Goal: Task Accomplishment & Management: Complete application form

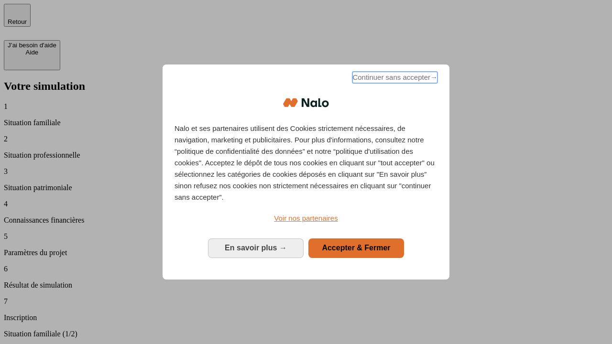
click at [394, 79] on span "Continuer sans accepter →" at bounding box center [395, 77] width 85 height 11
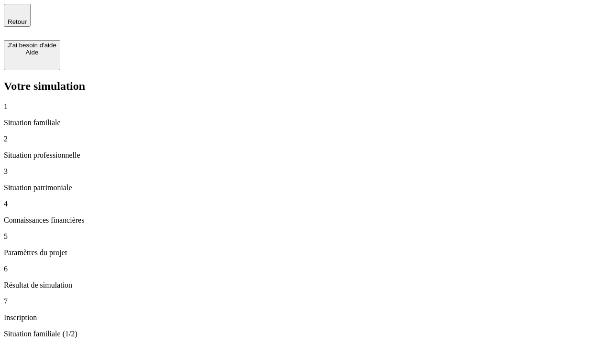
type input "30 000"
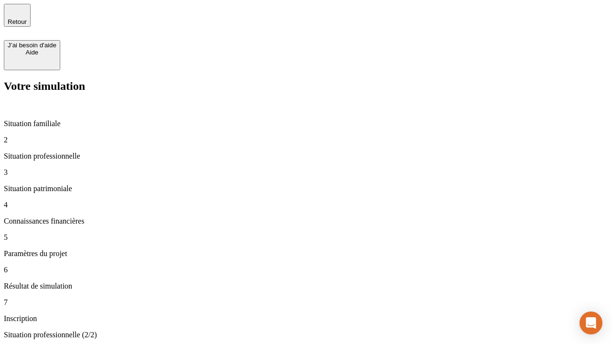
type input "40 000"
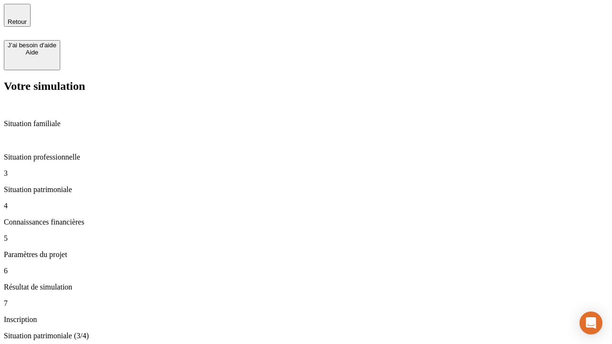
type input "1 100"
type input "20"
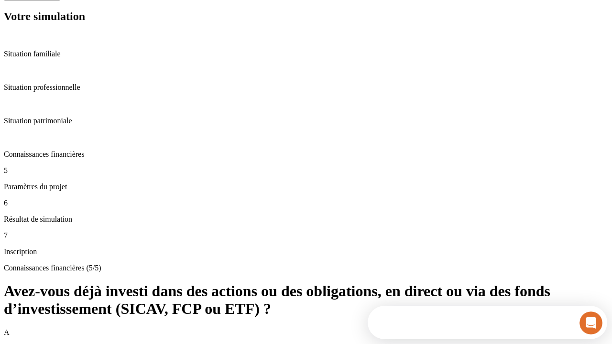
scroll to position [349, 0]
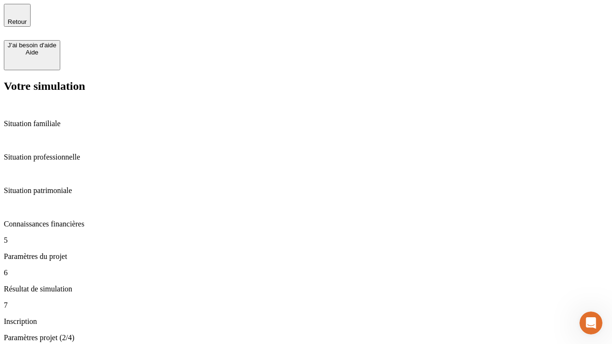
type input "40"
type input "50 000"
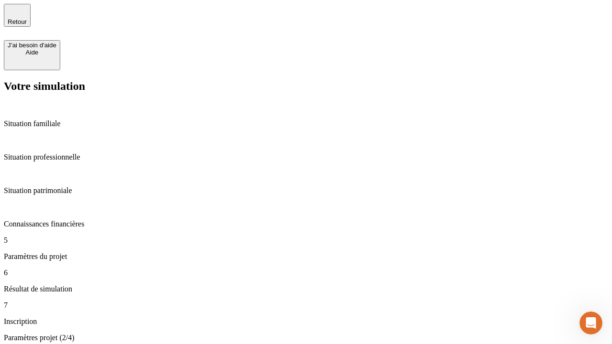
type input "640"
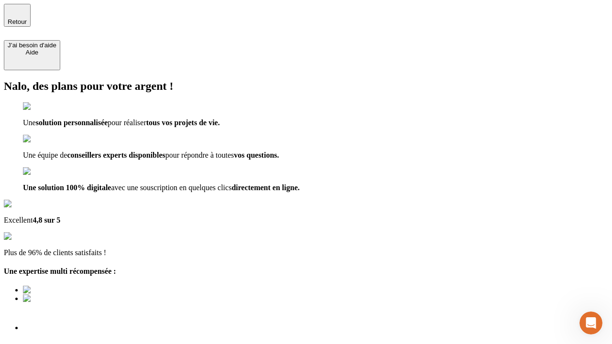
type input "[EMAIL_ADDRESS][DOMAIN_NAME]"
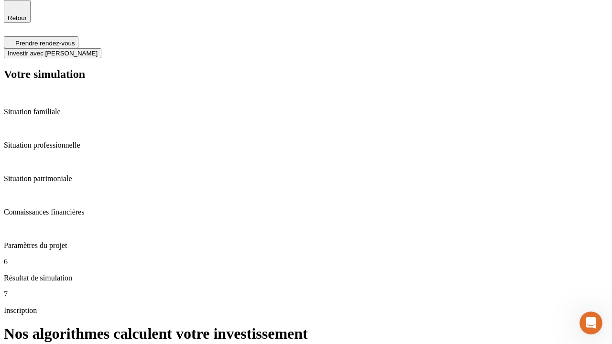
click at [98, 50] on span "Investir avec [PERSON_NAME]" at bounding box center [53, 53] width 90 height 7
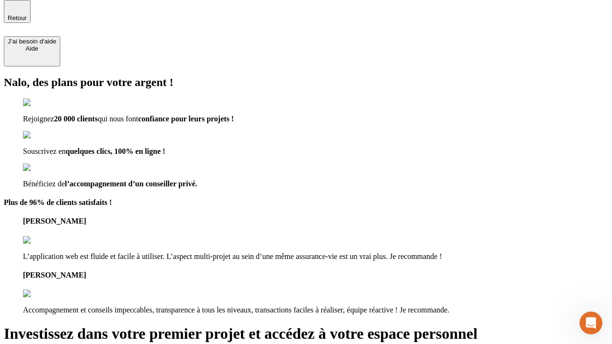
scroll to position [3, 0]
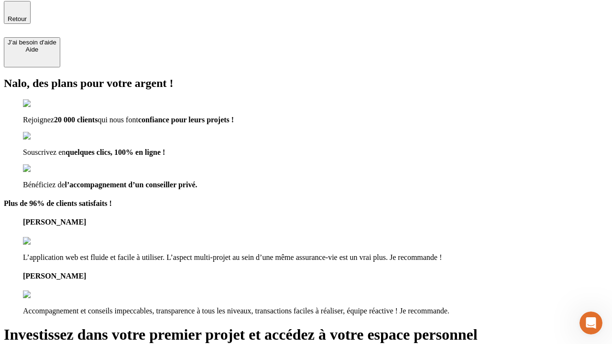
type input "abc"
